Goal: Task Accomplishment & Management: Manage account settings

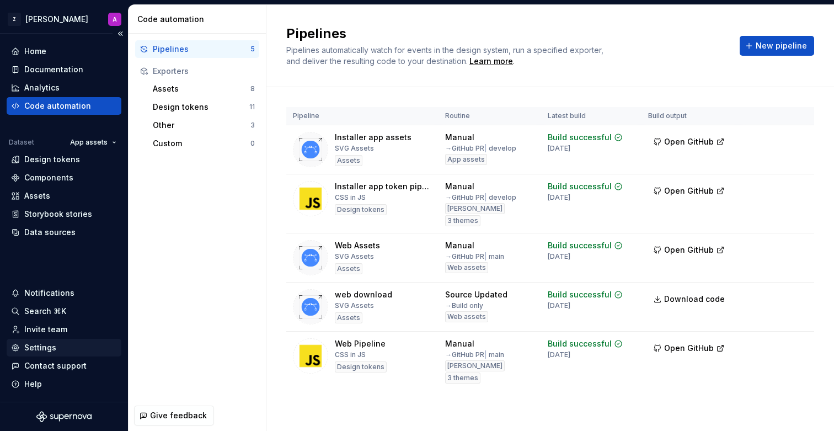
click at [41, 343] on div "Settings" at bounding box center [40, 347] width 32 height 11
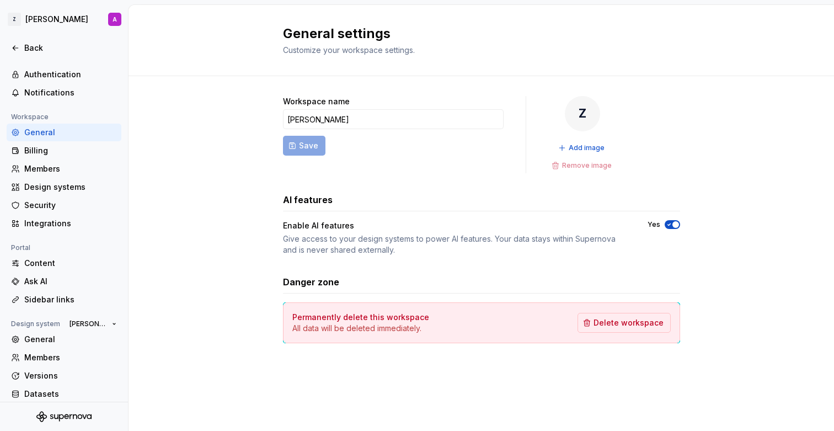
scroll to position [55, 0]
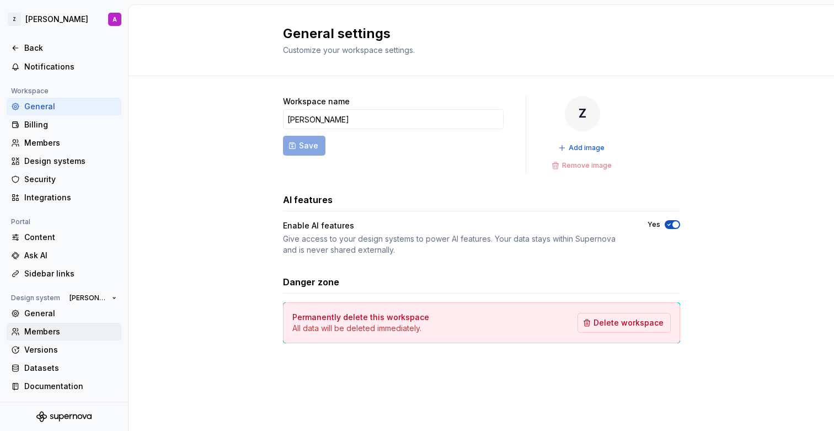
click at [57, 334] on div "Members" at bounding box center [70, 331] width 93 height 11
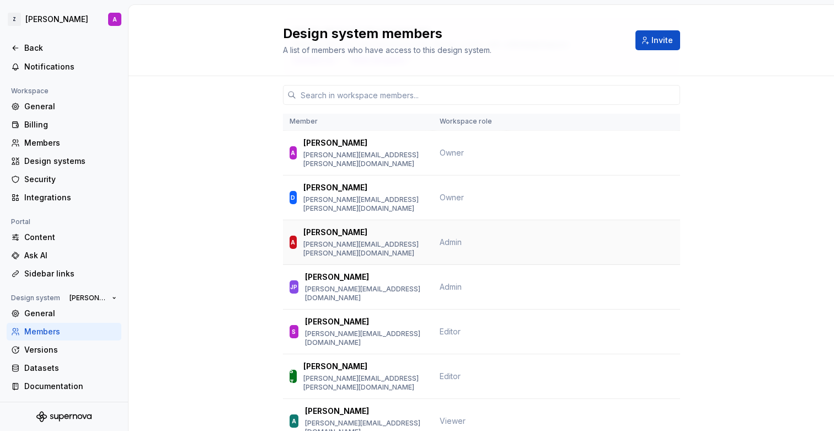
scroll to position [82, 0]
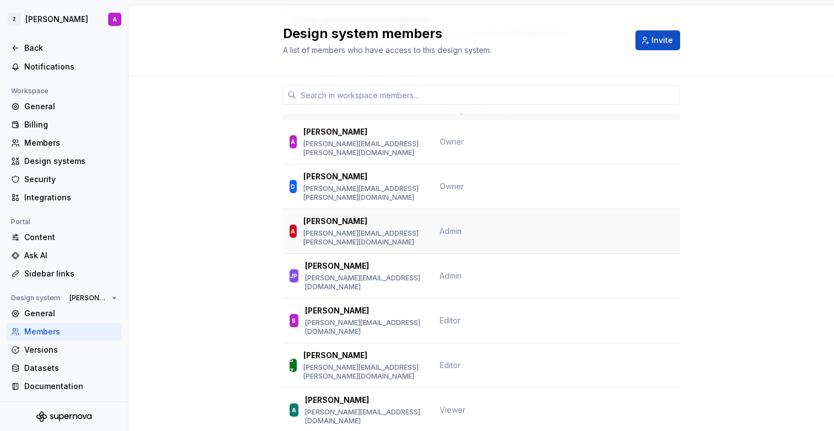
click at [486, 219] on td "Admin" at bounding box center [470, 231] width 74 height 45
click at [371, 216] on div "Alex" at bounding box center [365, 221] width 123 height 11
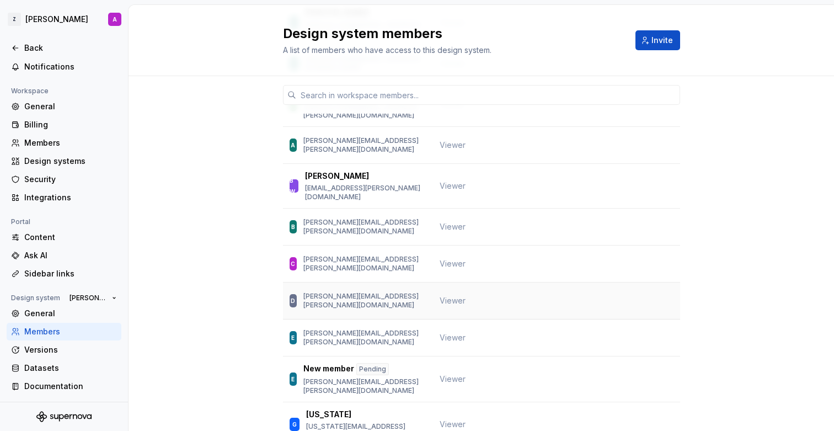
scroll to position [0, 0]
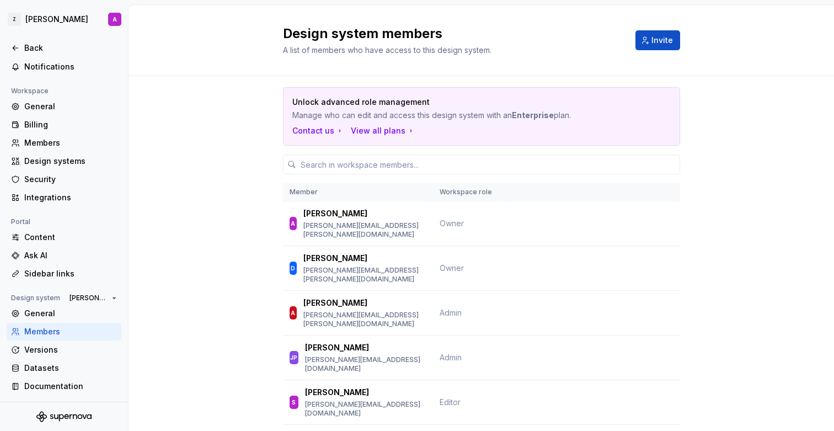
drag, startPoint x: 340, startPoint y: 103, endPoint x: 416, endPoint y: 103, distance: 76.2
click at [416, 103] on p "Unlock advanced role management" at bounding box center [443, 102] width 301 height 11
drag, startPoint x: 357, startPoint y: 100, endPoint x: 403, endPoint y: 118, distance: 48.9
click at [403, 118] on div "Unlock advanced role management Manage who can edit and access this design syst…" at bounding box center [482, 109] width 379 height 24
click at [421, 118] on p "Manage who can edit and access this design system with an Enterprise plan." at bounding box center [443, 115] width 301 height 11
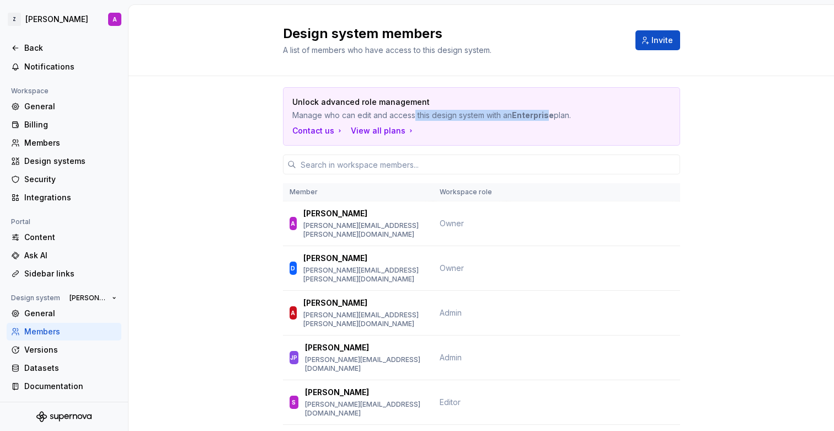
drag, startPoint x: 413, startPoint y: 116, endPoint x: 550, endPoint y: 115, distance: 136.3
click at [550, 115] on p "Manage who can edit and access this design system with an Enterprise plan." at bounding box center [443, 115] width 301 height 11
click at [550, 115] on b "Enterprise" at bounding box center [533, 114] width 42 height 9
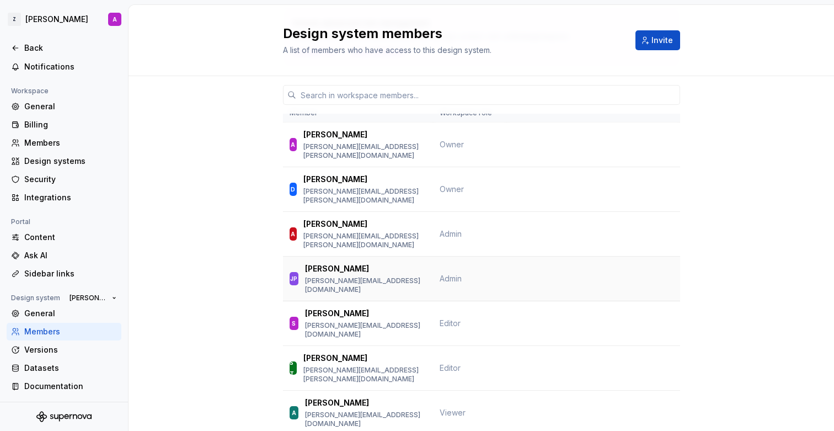
scroll to position [76, 0]
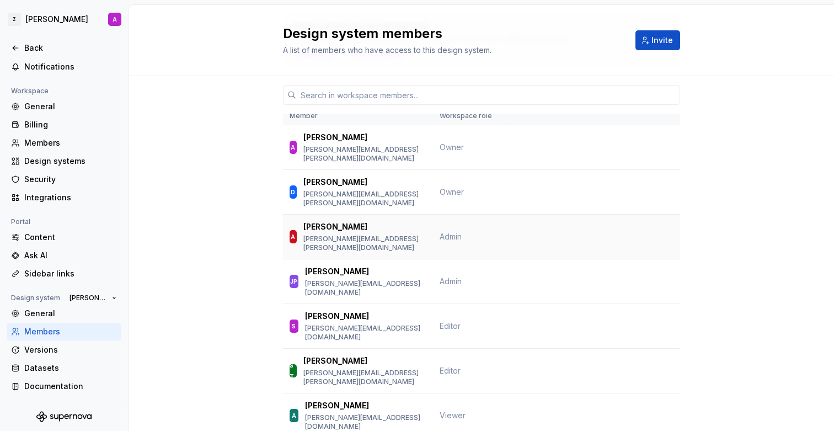
click at [376, 221] on div "Alex" at bounding box center [365, 226] width 123 height 11
click at [106, 297] on span "[PERSON_NAME]" at bounding box center [89, 298] width 38 height 9
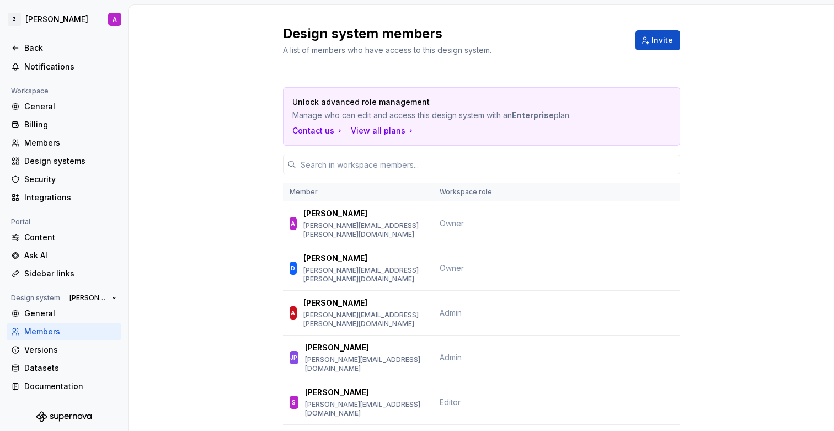
drag, startPoint x: 533, startPoint y: 115, endPoint x: 583, endPoint y: 114, distance: 50.2
click at [583, 114] on p "Manage who can edit and access this design system with an Enterprise plan." at bounding box center [443, 115] width 301 height 11
click at [373, 112] on p "Manage who can edit and access this design system with an Enterprise plan." at bounding box center [443, 115] width 301 height 11
drag, startPoint x: 361, startPoint y: 116, endPoint x: 540, endPoint y: 115, distance: 178.8
click at [540, 115] on p "Manage who can edit and access this design system with an Enterprise plan." at bounding box center [443, 115] width 301 height 11
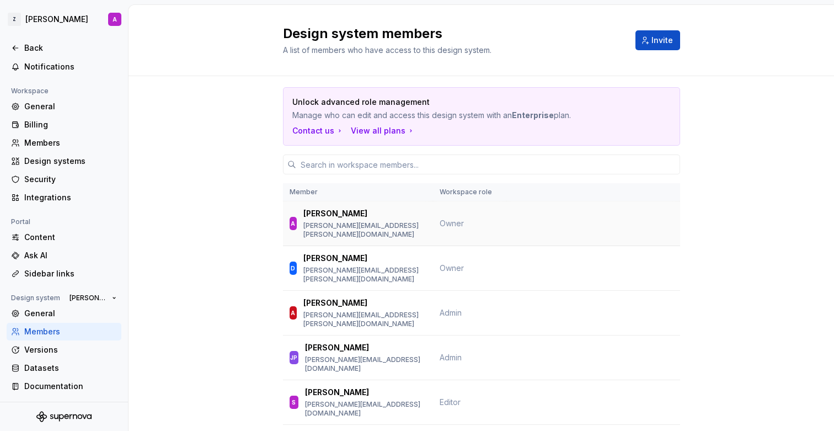
click at [459, 220] on span "Owner" at bounding box center [452, 223] width 24 height 9
click at [417, 221] on div "A Alice alice.cather@boxt.co.uk" at bounding box center [358, 223] width 137 height 31
click at [326, 129] on div "Contact us" at bounding box center [319, 130] width 52 height 11
drag, startPoint x: 233, startPoint y: 128, endPoint x: 250, endPoint y: 130, distance: 16.6
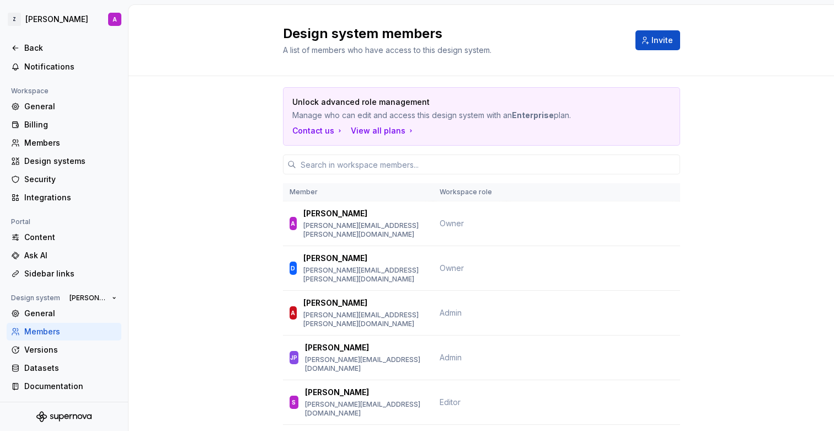
click at [376, 128] on div "View all plans" at bounding box center [383, 130] width 65 height 11
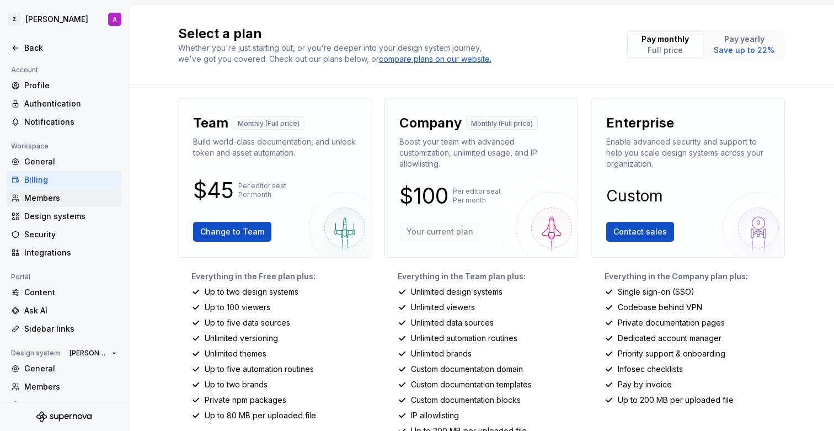
click at [31, 198] on div "Members" at bounding box center [70, 198] width 93 height 11
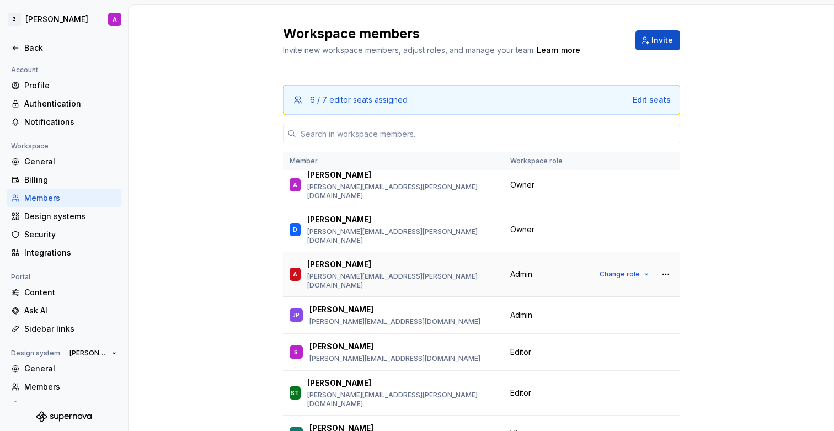
scroll to position [3, 0]
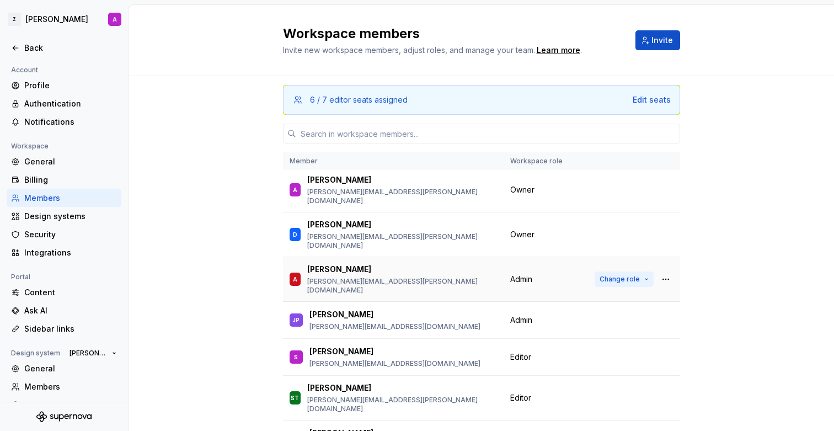
click at [618, 275] on span "Change role" at bounding box center [620, 279] width 40 height 9
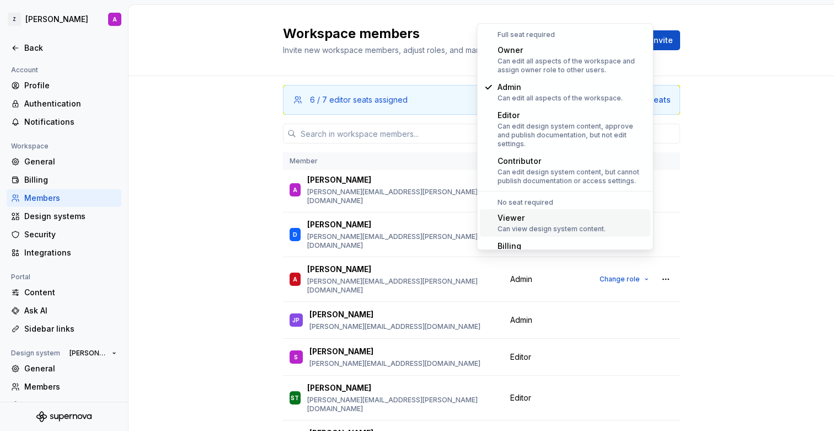
click at [584, 225] on div "Can view design system content." at bounding box center [552, 229] width 108 height 9
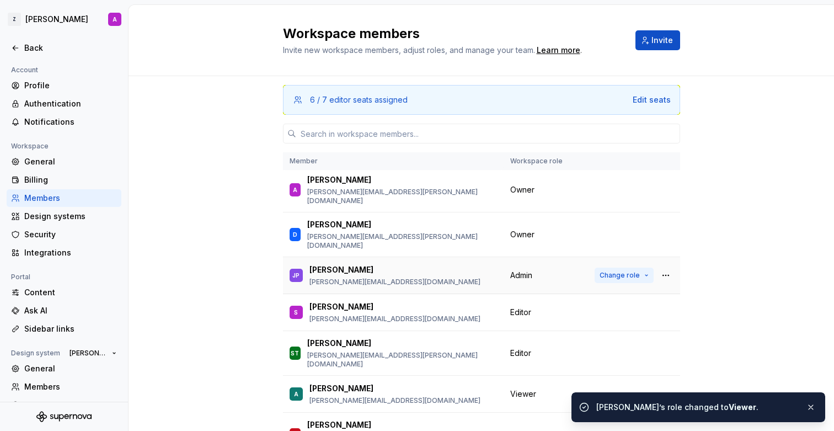
click at [608, 268] on button "Change role" at bounding box center [624, 275] width 59 height 15
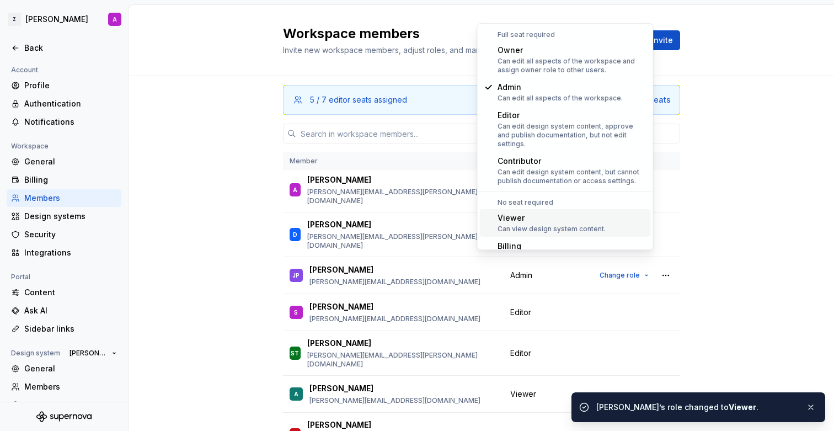
click at [577, 225] on div "Can view design system content." at bounding box center [552, 229] width 108 height 9
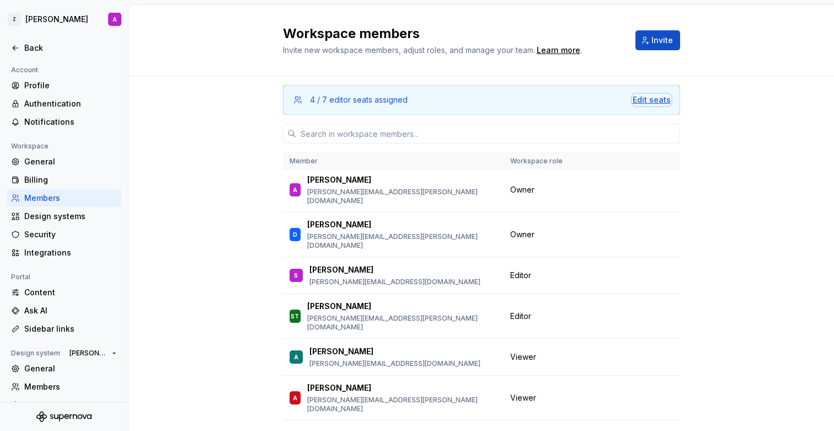
click at [639, 100] on div "Edit seats" at bounding box center [652, 99] width 38 height 11
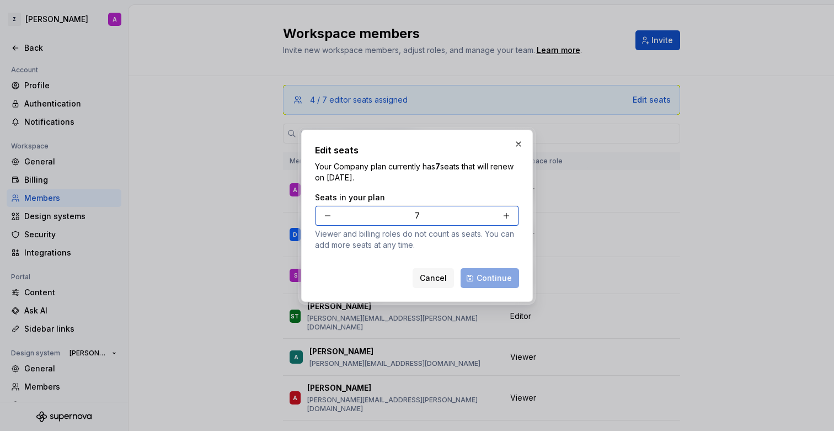
click at [326, 214] on button "button" at bounding box center [328, 216] width 20 height 20
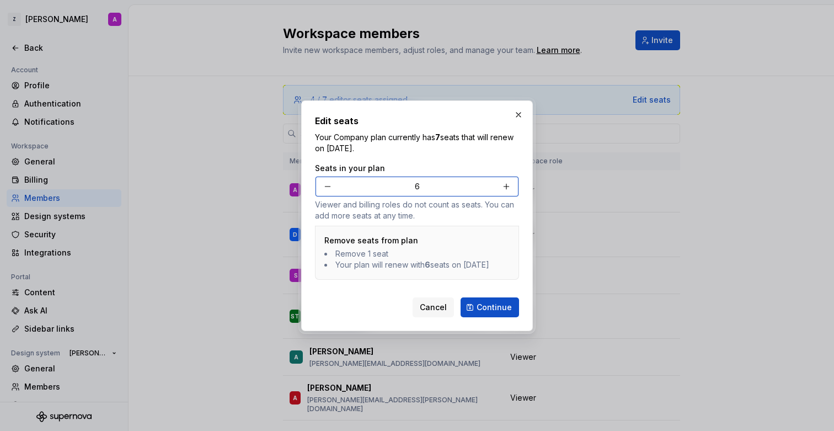
click at [330, 180] on button "button" at bounding box center [328, 187] width 20 height 20
type input "4"
click at [498, 310] on span "Continue" at bounding box center [494, 307] width 35 height 11
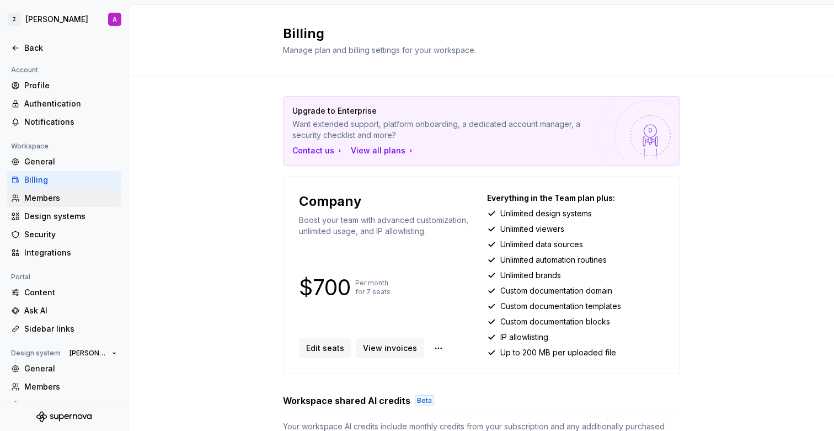
click at [76, 194] on div "Members" at bounding box center [70, 198] width 93 height 11
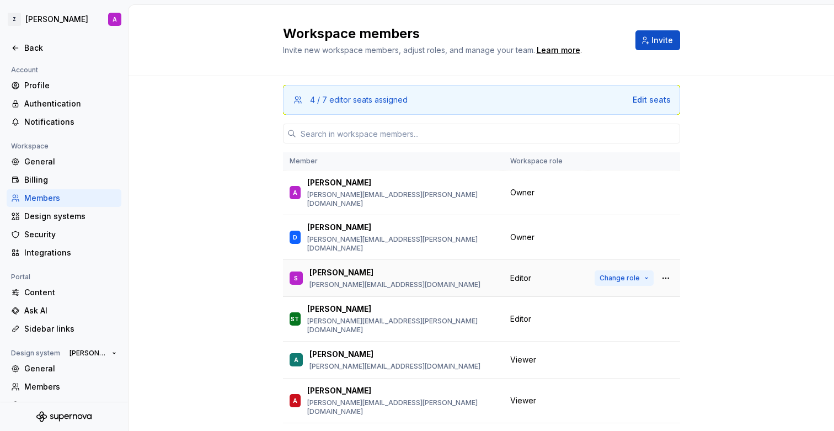
click at [629, 274] on span "Change role" at bounding box center [620, 278] width 40 height 9
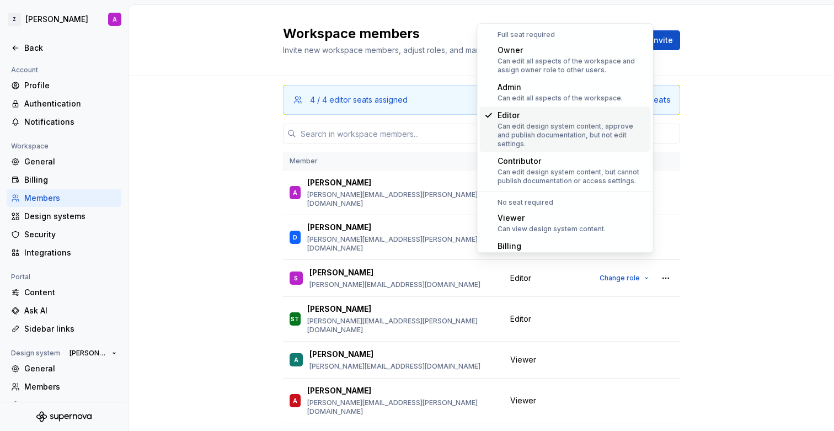
click at [802, 217] on div "4 / 4 editor seats assigned Edit seats Member Workspace role A [PERSON_NAME] [P…" at bounding box center [482, 289] width 706 height 426
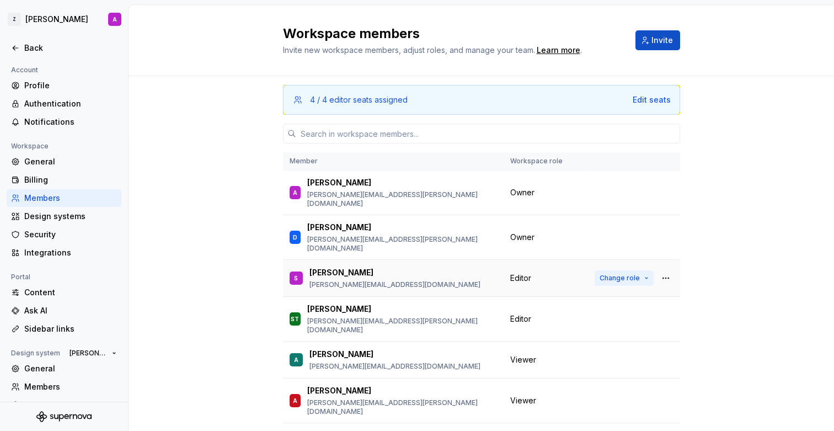
click at [623, 274] on span "Change role" at bounding box center [620, 278] width 40 height 9
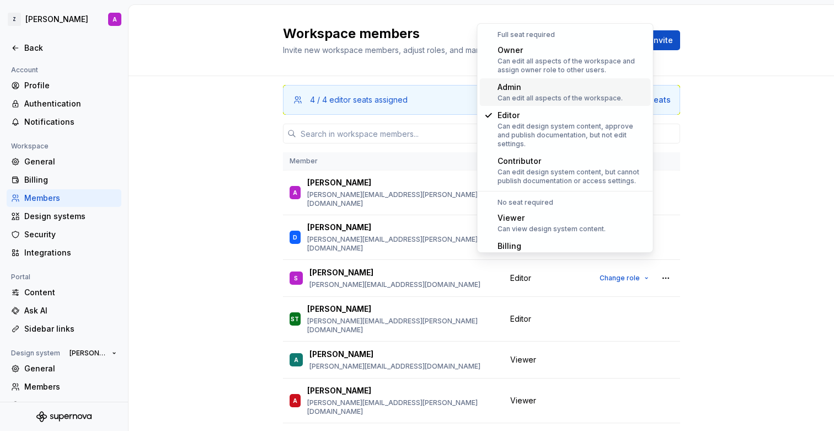
click at [567, 97] on div "Can edit all aspects of the workspace." at bounding box center [560, 98] width 125 height 9
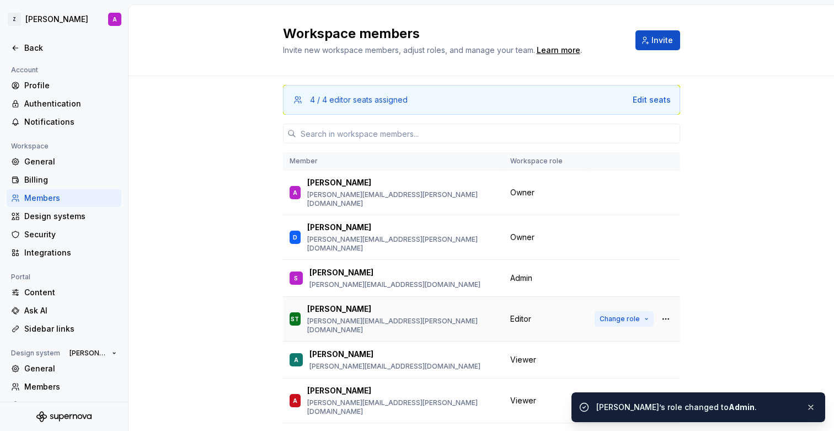
click at [605, 315] on span "Change role" at bounding box center [620, 319] width 40 height 9
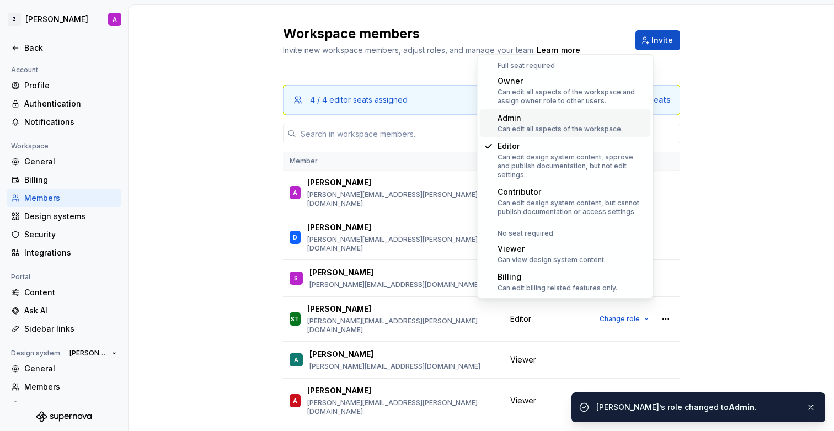
click at [584, 132] on div "Can edit all aspects of the workspace." at bounding box center [560, 129] width 125 height 9
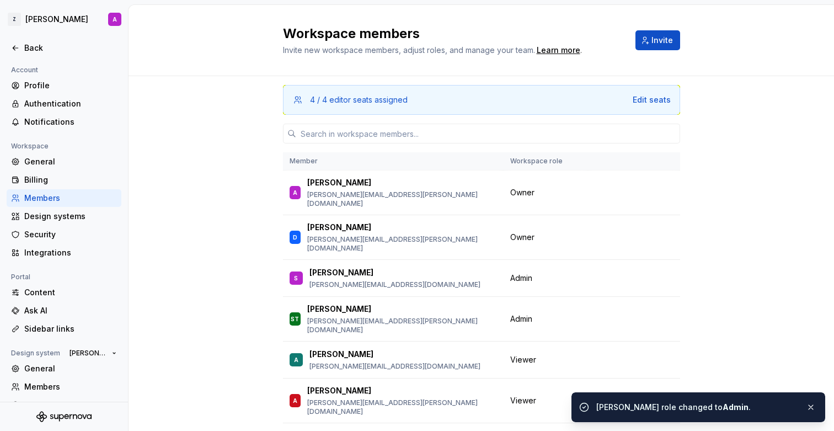
click at [727, 277] on div "4 / 4 editor seats assigned Edit seats Member Workspace role A Alice alice.cath…" at bounding box center [482, 289] width 706 height 426
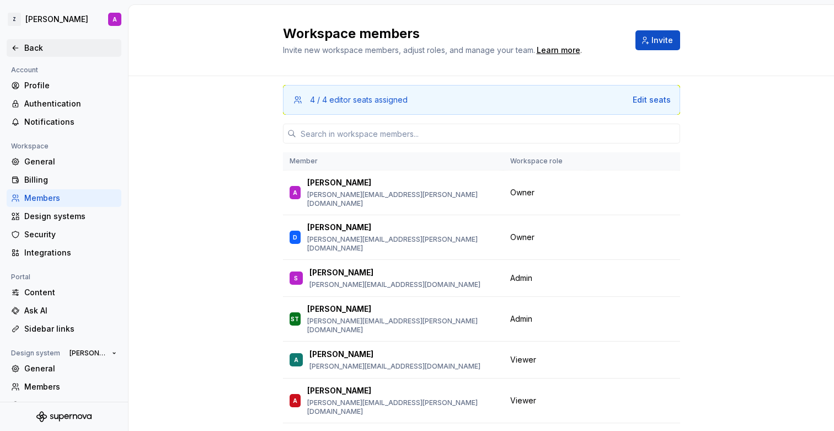
click at [39, 47] on div "Back" at bounding box center [70, 47] width 93 height 11
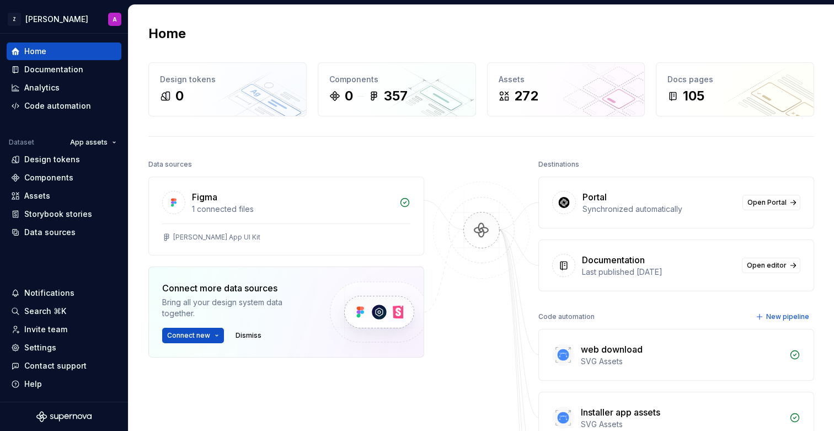
scroll to position [12, 0]
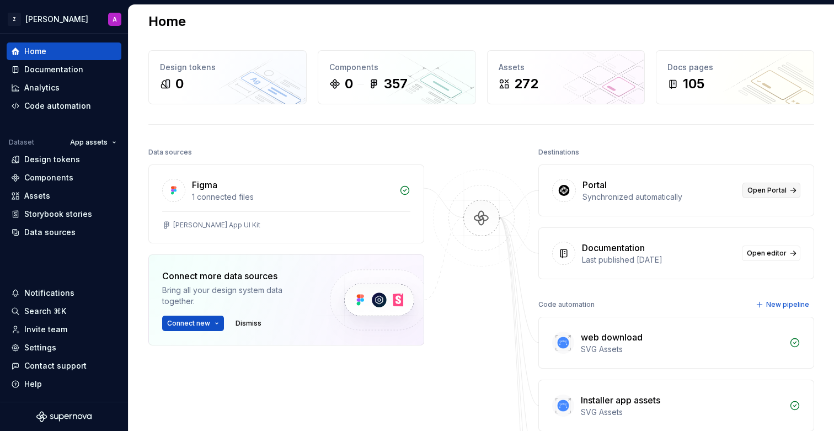
click at [765, 190] on span "Open Portal" at bounding box center [767, 190] width 39 height 9
